Goal: Navigation & Orientation: Find specific page/section

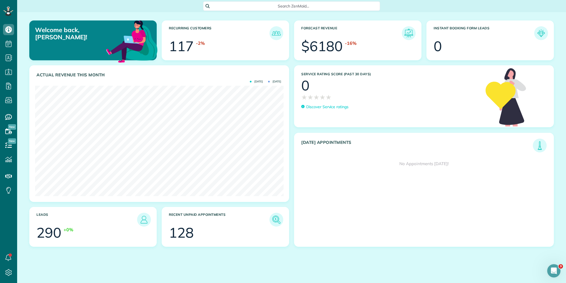
scroll to position [110, 248]
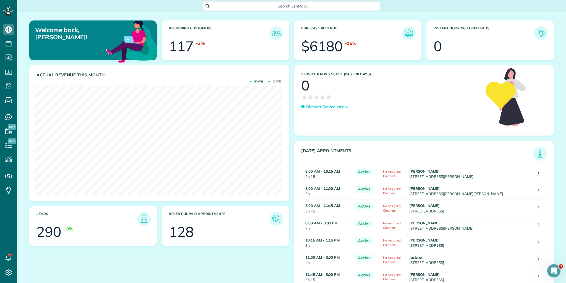
scroll to position [42, 0]
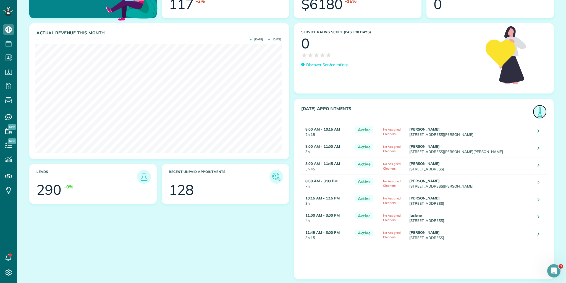
click at [535, 109] on img at bounding box center [539, 111] width 13 height 13
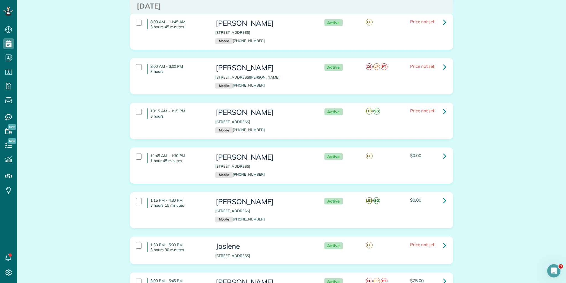
scroll to position [158, 0]
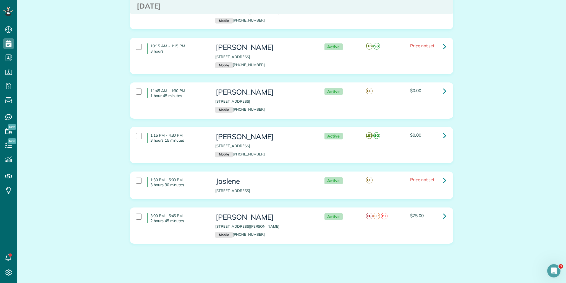
drag, startPoint x: 149, startPoint y: 69, endPoint x: 440, endPoint y: 258, distance: 347.1
click at [483, 282] on html "Dashboard Scheduling Calendar View List View Dispatch View - Weekly scheduling …" at bounding box center [283, 141] width 566 height 283
copy div "8:00 AM - 10:15 AM 2 hours 15 minutes Mrs. Patricia Roy 103 Steadman Way Greer …"
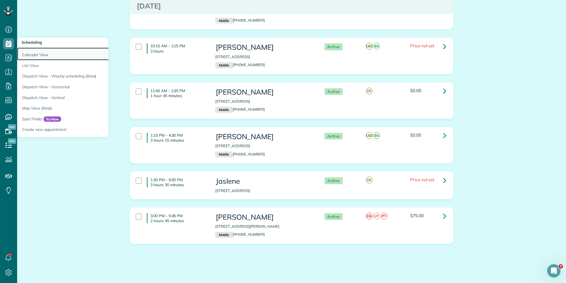
click at [30, 54] on link "Calendar View" at bounding box center [86, 54] width 138 height 13
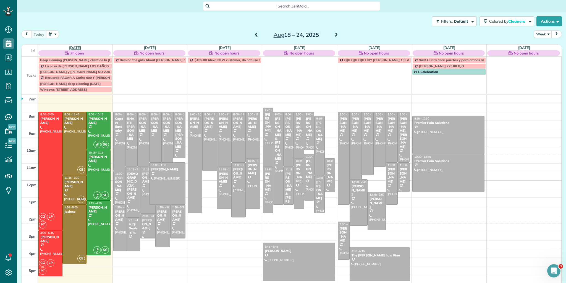
click at [75, 47] on link "Mon 8/18" at bounding box center [75, 47] width 12 height 4
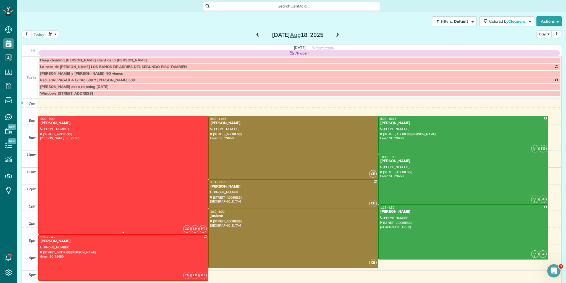
scroll to position [7, 0]
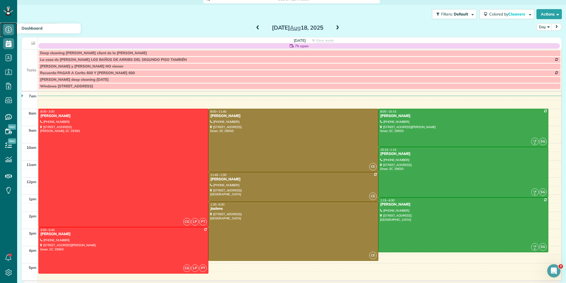
click at [11, 30] on icon at bounding box center [8, 29] width 11 height 11
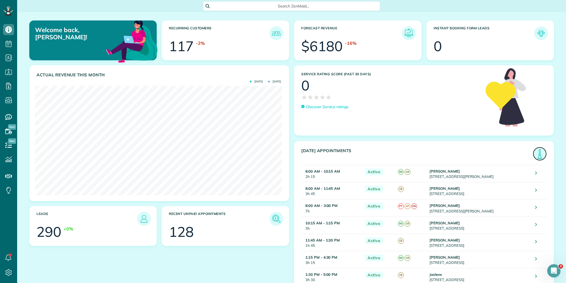
click at [538, 156] on img at bounding box center [539, 153] width 13 height 13
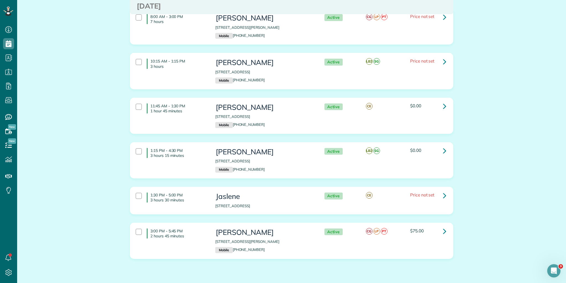
scroll to position [158, 0]
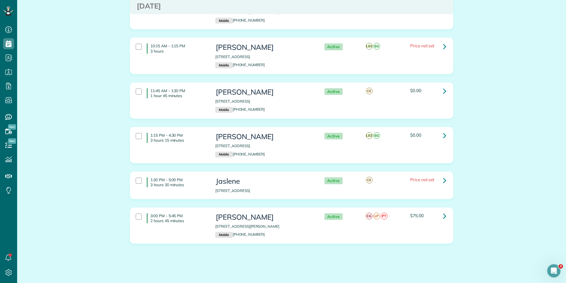
drag, startPoint x: 149, startPoint y: 69, endPoint x: 401, endPoint y: 272, distance: 324.0
click at [438, 282] on html "Dashboard Scheduling Calendar View List View Dispatch View - Weekly scheduling …" at bounding box center [283, 141] width 566 height 283
copy div "8:00 AM - 10:15 AM 2 hours 15 minutes Mrs. Patricia Roy 103 Steadman Way Greer …"
click at [11, 29] on icon at bounding box center [8, 29] width 11 height 11
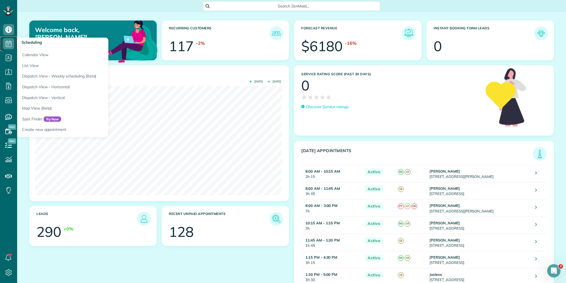
click at [11, 44] on use at bounding box center [9, 43] width 6 height 7
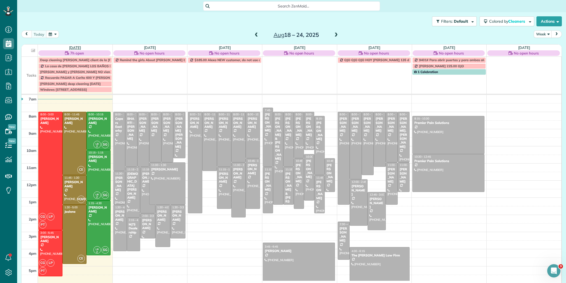
click at [72, 47] on link "Mon 8/18" at bounding box center [75, 47] width 12 height 4
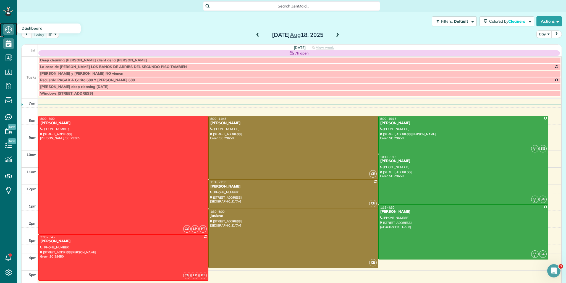
click at [13, 30] on icon at bounding box center [8, 29] width 11 height 11
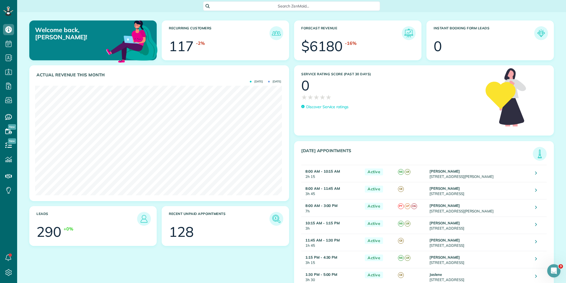
scroll to position [42, 0]
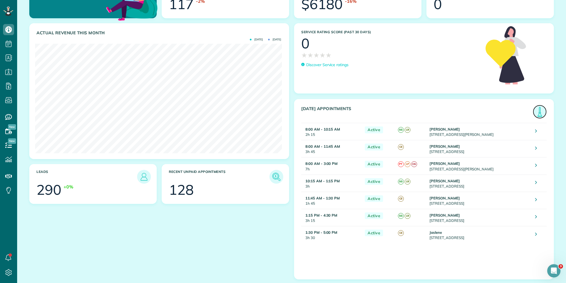
click at [534, 112] on img at bounding box center [539, 111] width 13 height 13
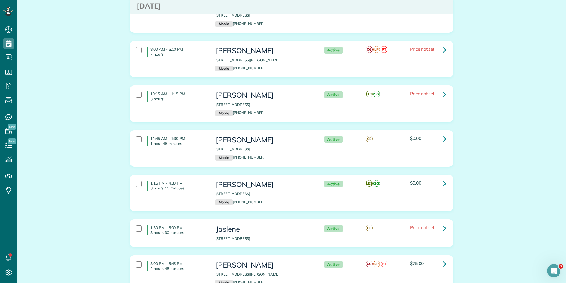
scroll to position [158, 0]
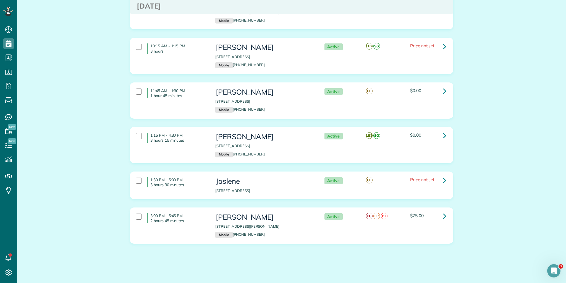
drag, startPoint x: 148, startPoint y: 213, endPoint x: 488, endPoint y: 232, distance: 340.5
click at [489, 232] on div "Appointments the List View [2 min] Schedule Changes Actions Create Appointment …" at bounding box center [291, 69] width 549 height 431
copy div "3:00 PM - 5:45 PM 2 hours 45 minutes Ruhe Cherryl 6 Dill Creek Court Greer SC 2…"
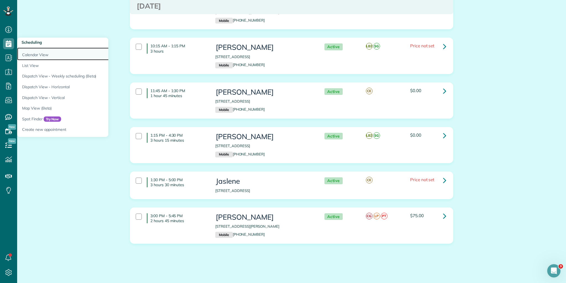
click at [33, 54] on link "Calendar View" at bounding box center [86, 54] width 138 height 13
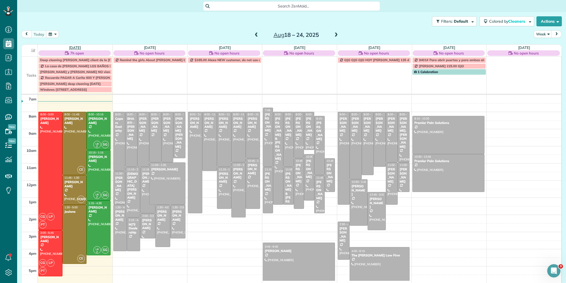
click at [77, 46] on link "Mon 8/18" at bounding box center [75, 47] width 12 height 4
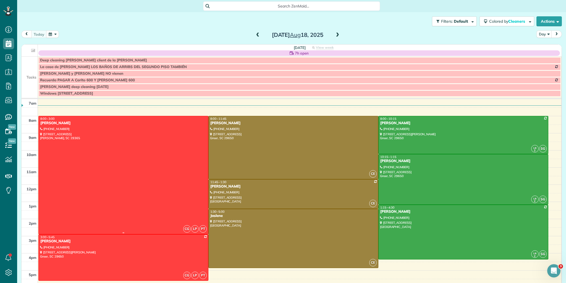
scroll to position [7, 0]
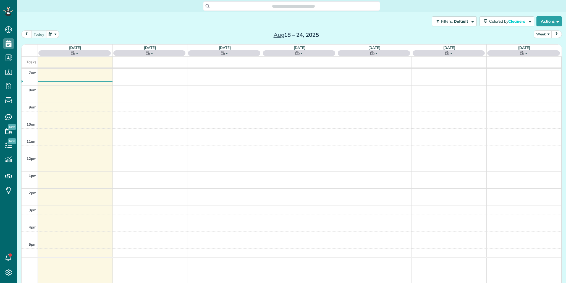
scroll to position [2, 2]
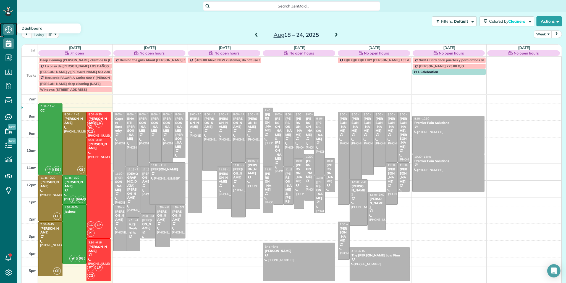
click at [7, 30] on icon at bounding box center [8, 29] width 11 height 11
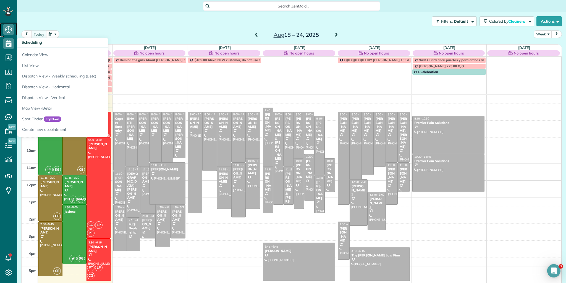
scroll to position [0, 0]
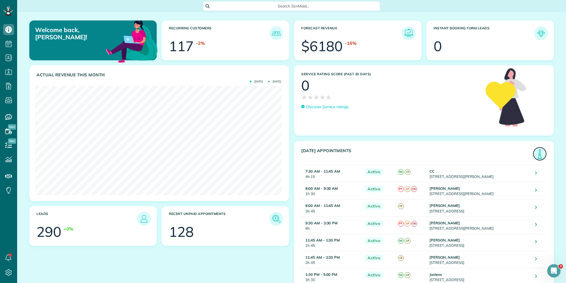
click at [537, 153] on img at bounding box center [539, 153] width 13 height 13
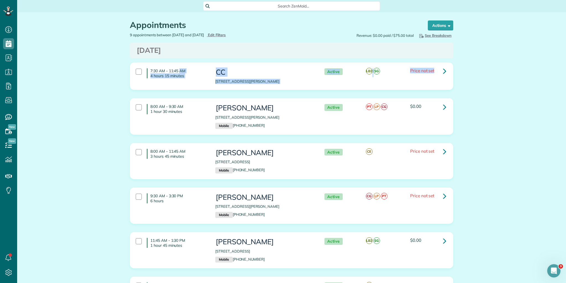
drag, startPoint x: 149, startPoint y: 69, endPoint x: 420, endPoint y: 72, distance: 271.5
click at [444, 78] on div "7:30 AM - 11:45 AM 4 hours 15 minutes CC [STREET_ADDRESS][PERSON_NAME] Active L…" at bounding box center [291, 77] width 319 height 22
copy div "7:30 AM - 11:45 AM 4 hours 15 minutes CC [STREET_ADDRESS][PERSON_NAME] Active L…"
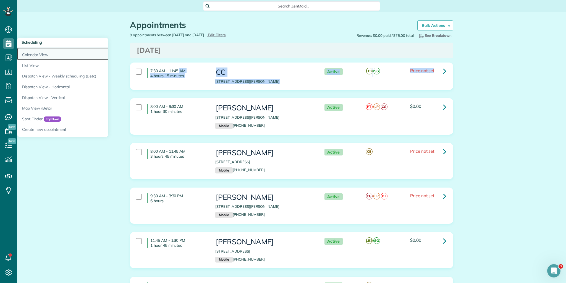
click at [30, 53] on link "Calendar View" at bounding box center [86, 54] width 138 height 13
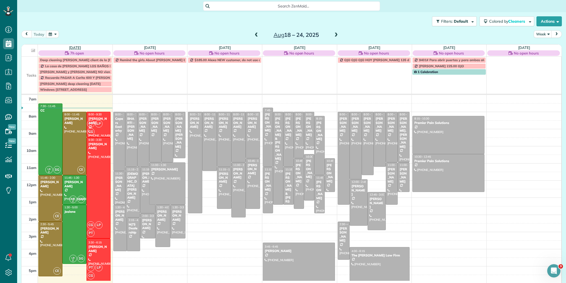
click at [74, 47] on link "[DATE]" at bounding box center [75, 47] width 12 height 4
